Goal: Transaction & Acquisition: Purchase product/service

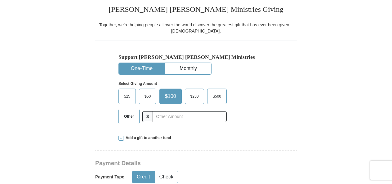
scroll to position [163, 0]
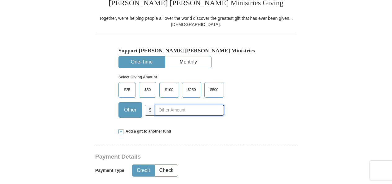
click at [165, 108] on input "text" at bounding box center [189, 110] width 69 height 11
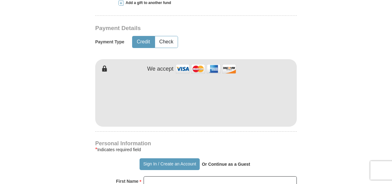
scroll to position [298, 0]
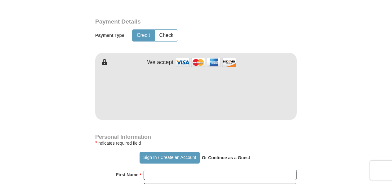
type input "5.00"
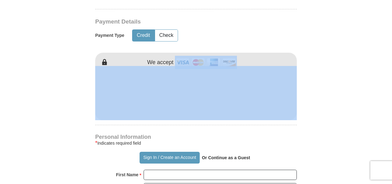
drag, startPoint x: 391, startPoint y: 51, endPoint x: 394, endPoint y: 71, distance: 20.0
drag, startPoint x: 394, startPoint y: 71, endPoint x: 347, endPoint y: 55, distance: 49.3
click at [347, 55] on form "Already have an account? Sign in for faster giving. Don't have an account? Crea…" at bounding box center [195, 107] width 353 height 760
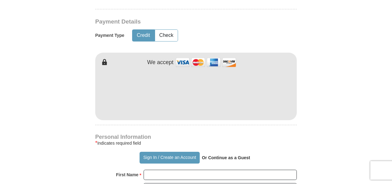
click at [347, 55] on form "Already have an account? Sign in for faster giving. Don't have an account? Crea…" at bounding box center [195, 107] width 353 height 760
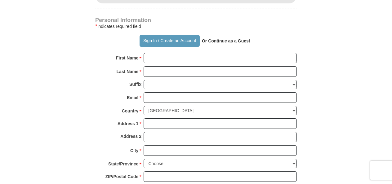
scroll to position [418, 0]
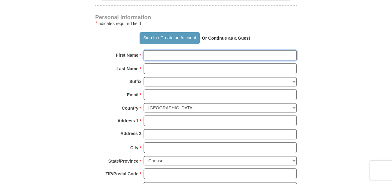
click at [272, 55] on input "First Name *" at bounding box center [220, 55] width 153 height 11
type input "[PERSON_NAME]"
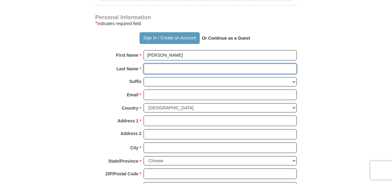
type input "[PERSON_NAME]"
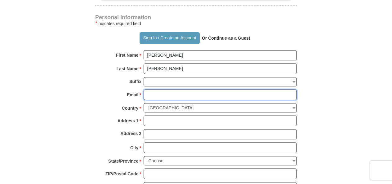
type input "[EMAIL_ADDRESS][DOMAIN_NAME]"
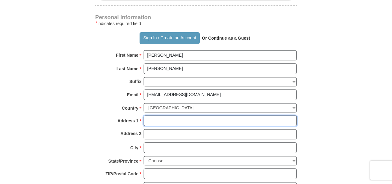
type input "[STREET_ADDRESS]"
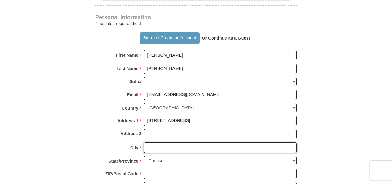
type input "Carrollton"
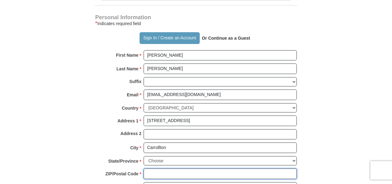
type input "30117"
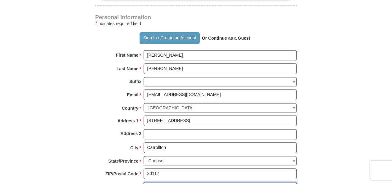
type input "6783266358"
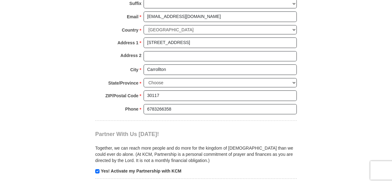
scroll to position [497, 0]
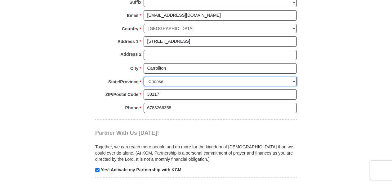
click at [283, 80] on select "Choose [US_STATE] [US_STATE] [US_STATE] [US_STATE] [US_STATE] Armed Forces Amer…" at bounding box center [220, 82] width 153 height 10
select select "GA"
click at [144, 77] on select "Choose [US_STATE] [US_STATE] [US_STATE] [US_STATE] [US_STATE] Armed Forces Amer…" at bounding box center [220, 82] width 153 height 10
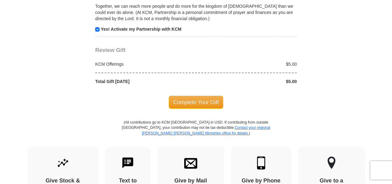
scroll to position [637, 0]
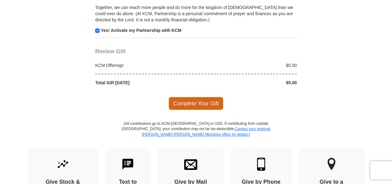
click at [208, 101] on span "Complete Your Gift" at bounding box center [196, 103] width 55 height 13
